Goal: Navigation & Orientation: Find specific page/section

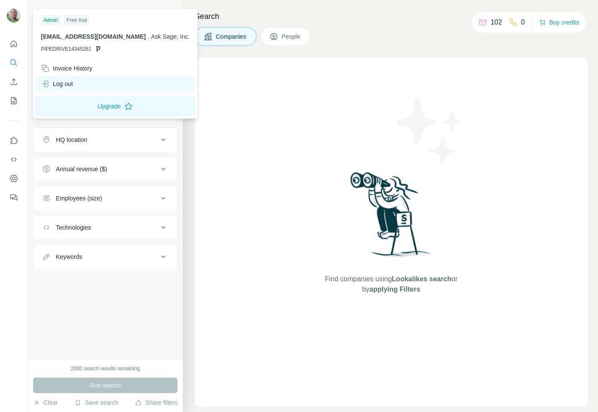
click at [68, 84] on div "Log out" at bounding box center [57, 83] width 32 height 9
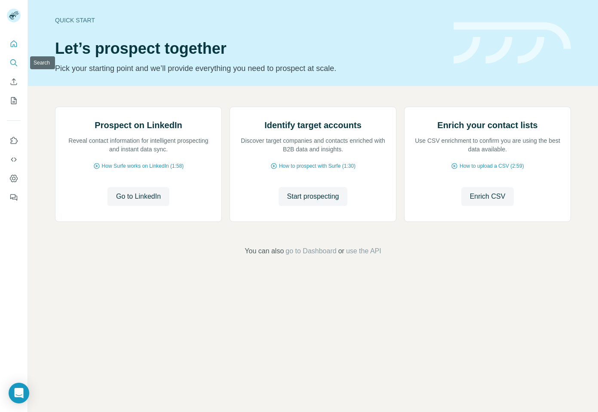
click at [14, 60] on icon "Search" at bounding box center [13, 62] width 6 height 6
